Goal: Information Seeking & Learning: Learn about a topic

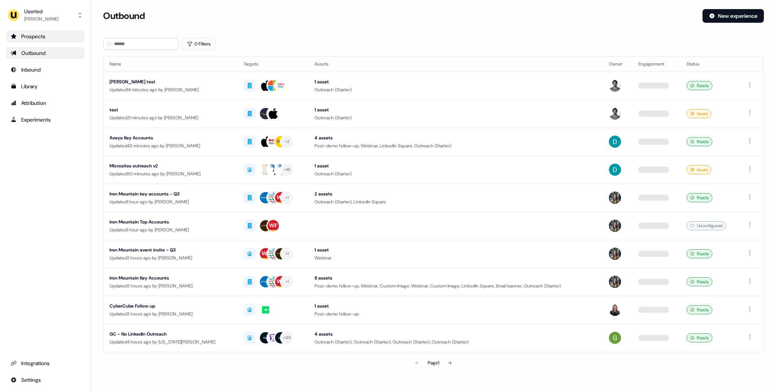
click at [58, 37] on div "Prospects" at bounding box center [45, 37] width 69 height 8
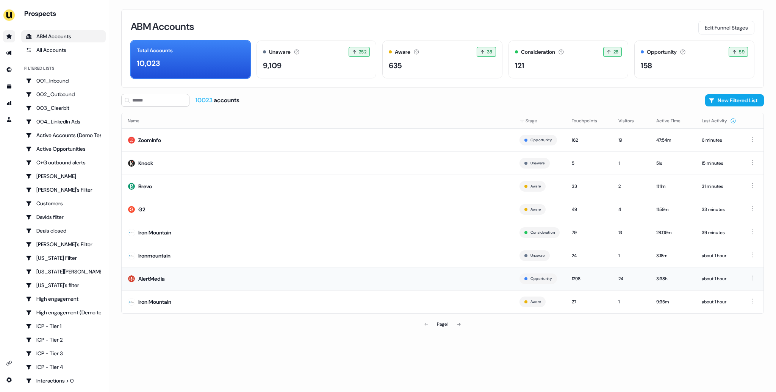
click at [183, 278] on td "AlertMedia" at bounding box center [318, 278] width 392 height 23
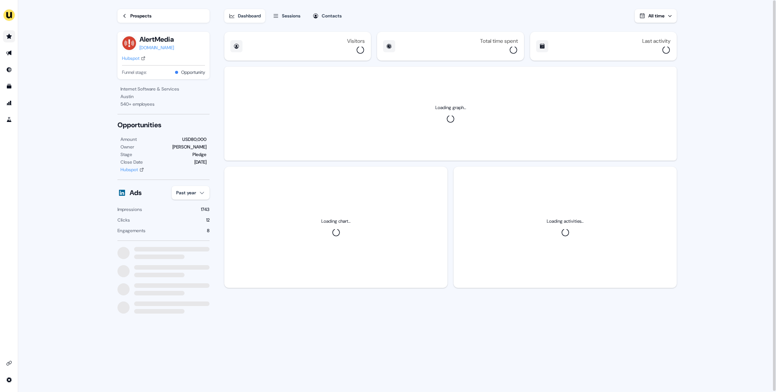
click at [294, 20] on button "Sessions" at bounding box center [286, 16] width 37 height 14
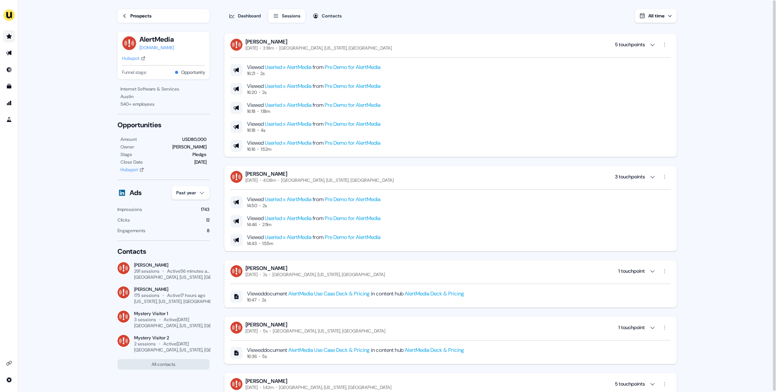
scroll to position [5045, 0]
drag, startPoint x: 262, startPoint y: 149, endPoint x: 281, endPoint y: 149, distance: 19.3
click at [281, 149] on div "16:16 1:52m" at bounding box center [313, 150] width 133 height 6
click at [291, 152] on div "16:16 1:52m" at bounding box center [313, 150] width 133 height 6
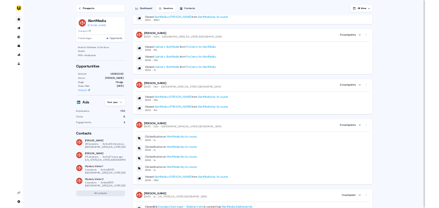
scroll to position [0, 0]
